Goal: Task Accomplishment & Management: Use online tool/utility

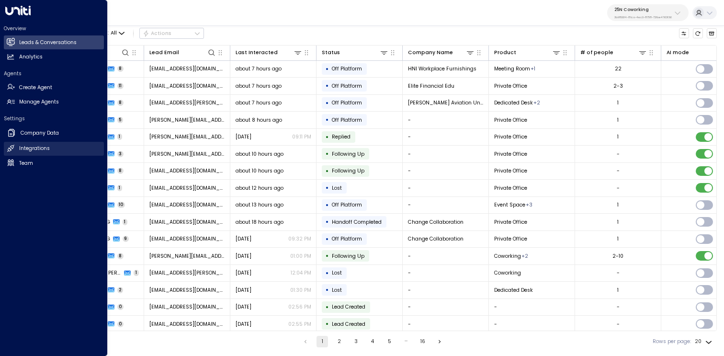
click at [11, 151] on icon at bounding box center [11, 148] width 8 height 8
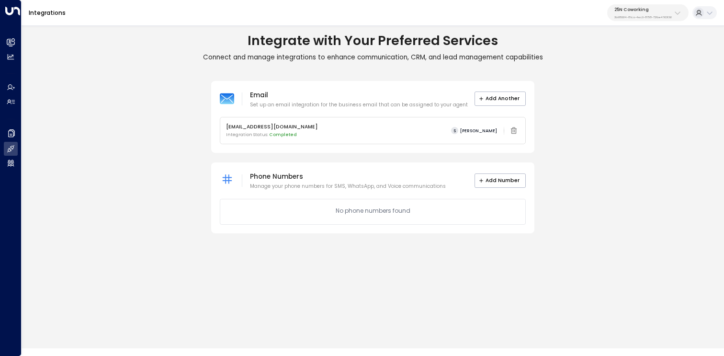
click at [681, 20] on button "25N Coworking 3b9800f4-81ca-4ec0-8758-72fbe4763f36" at bounding box center [647, 12] width 81 height 17
type input "****"
click at [671, 58] on div "Pioneer Collective ID: 2e51eb18-5bca-478e-828e-07bbde719de4" at bounding box center [660, 65] width 98 height 15
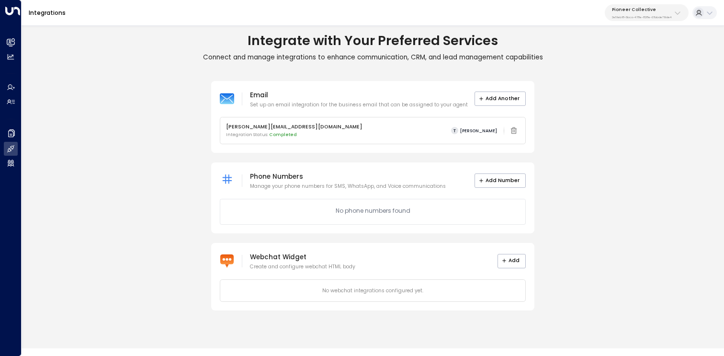
click at [595, 254] on div "Email Set up an email integration for the business email that can be assigned t…" at bounding box center [373, 196] width 702 height 230
click at [518, 258] on button "Add" at bounding box center [511, 261] width 29 height 14
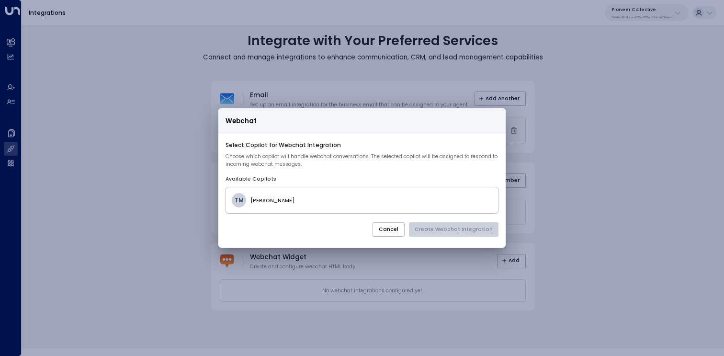
click at [309, 201] on h4 "[PERSON_NAME]" at bounding box center [371, 201] width 242 height 8
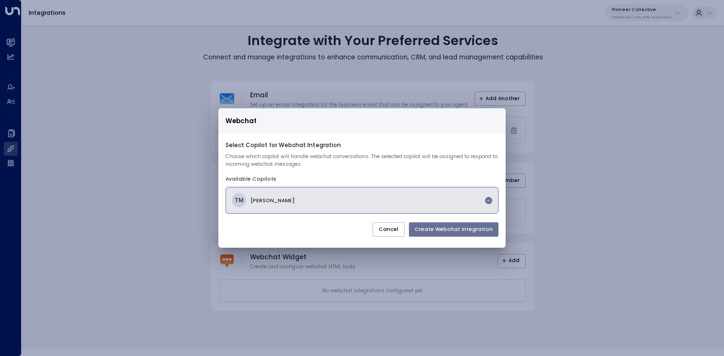
click at [454, 230] on button "Create Webchat Integration" at bounding box center [453, 229] width 89 height 14
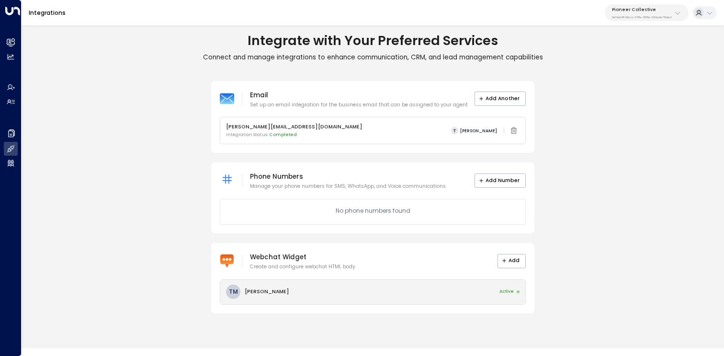
click at [322, 294] on div "[PERSON_NAME] Active" at bounding box center [372, 291] width 305 height 24
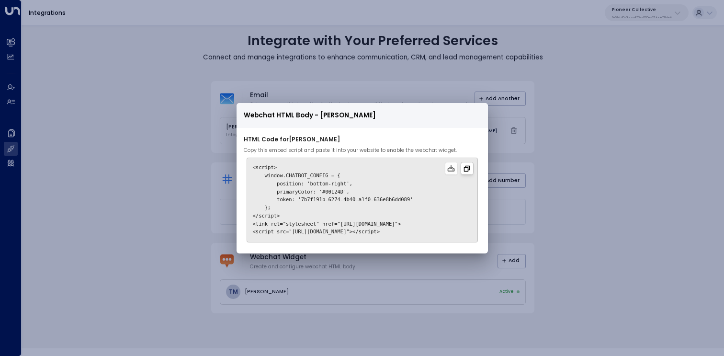
click at [469, 172] on icon at bounding box center [467, 169] width 8 height 8
click at [454, 170] on icon at bounding box center [451, 169] width 8 height 8
click at [604, 179] on div "Webchat HTML Body - [PERSON_NAME] HTML Code for [PERSON_NAME] Copy this embed s…" at bounding box center [362, 178] width 724 height 356
